Goal: Information Seeking & Learning: Learn about a topic

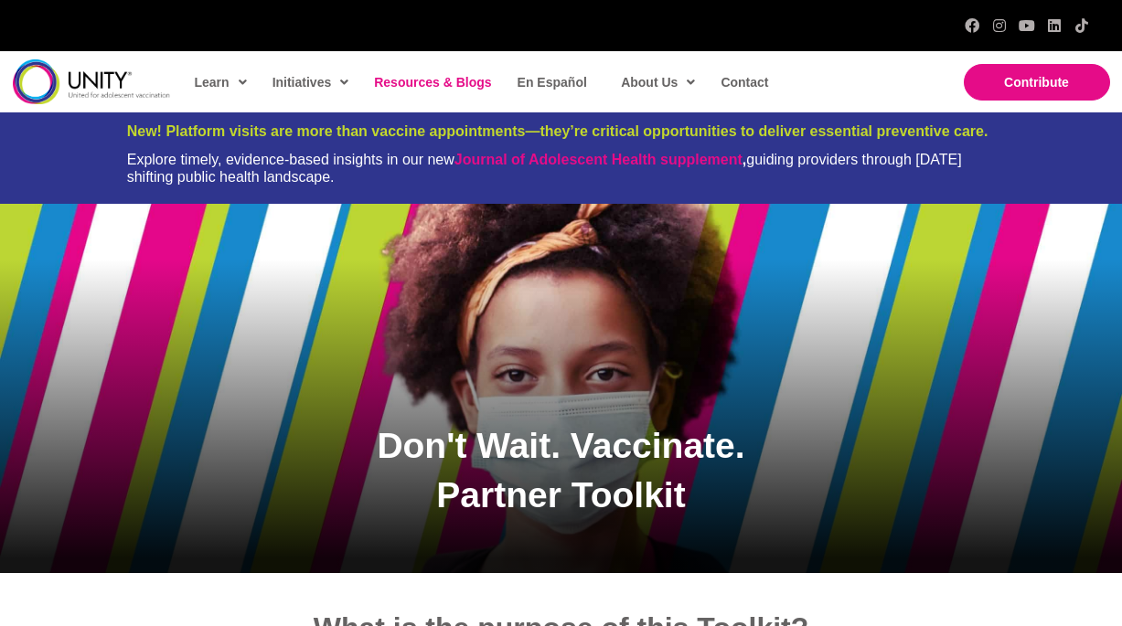
click at [463, 79] on span "Resources & Blogs" at bounding box center [432, 82] width 117 height 15
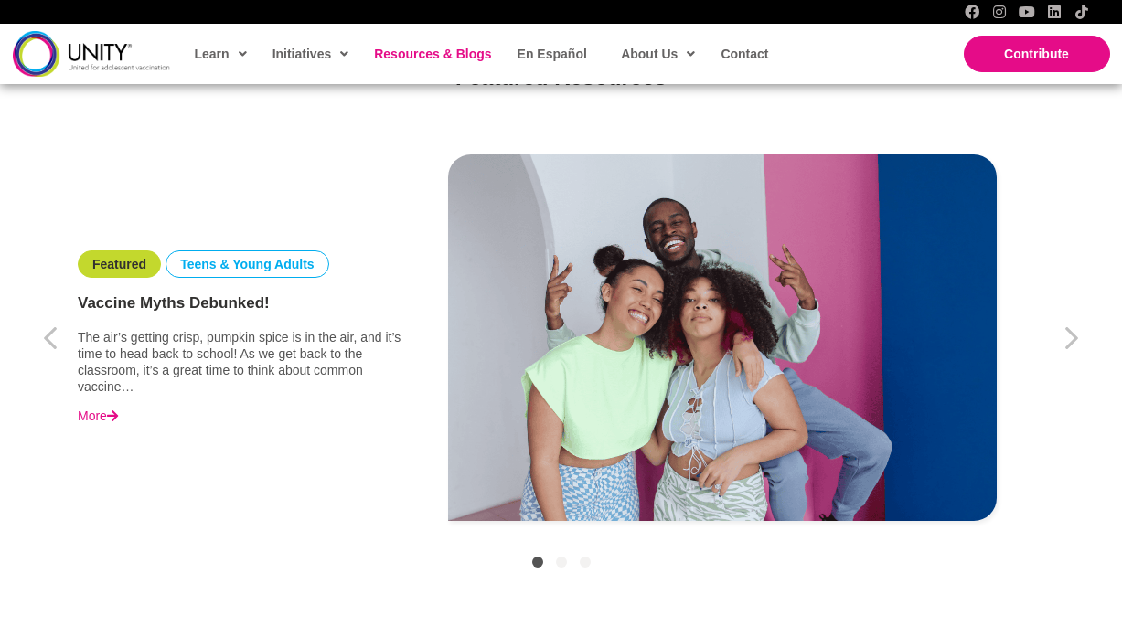
scroll to position [604, 0]
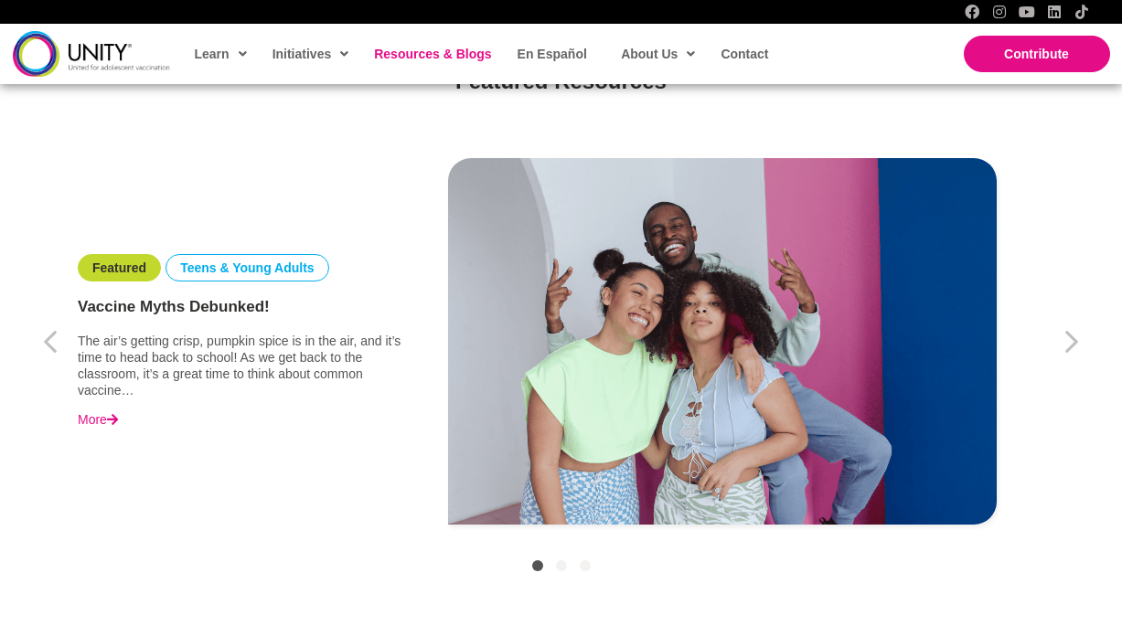
click at [101, 415] on link "More" at bounding box center [98, 419] width 40 height 16
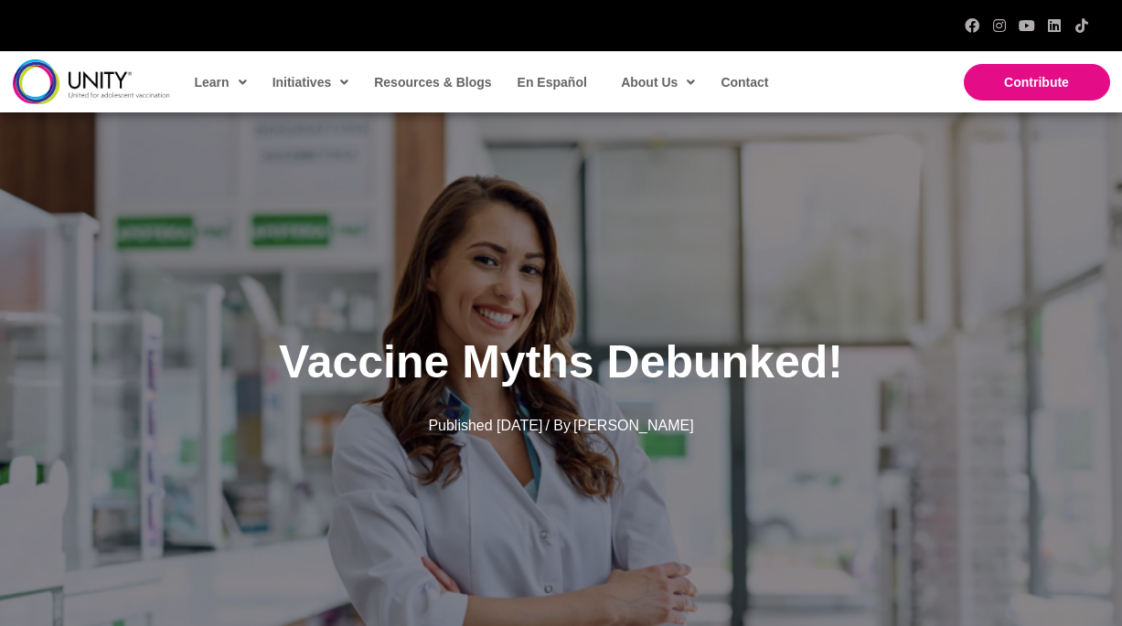
scroll to position [47, 0]
